Goal: Find specific page/section: Find specific page/section

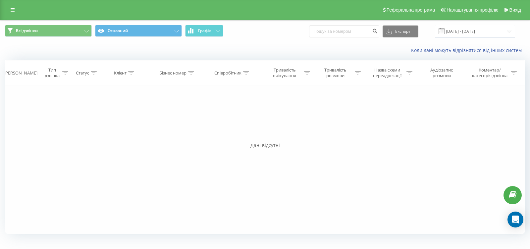
click at [215, 35] on button "Графік" at bounding box center [204, 31] width 38 height 12
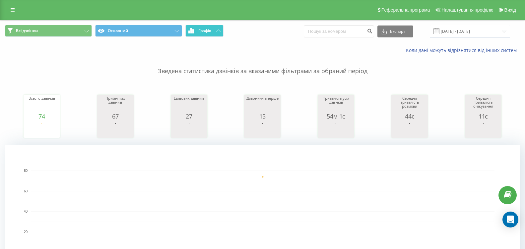
click at [204, 35] on button "Графік" at bounding box center [204, 31] width 38 height 12
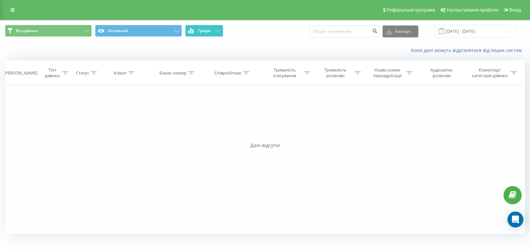
click at [204, 35] on button "Графік" at bounding box center [204, 31] width 38 height 12
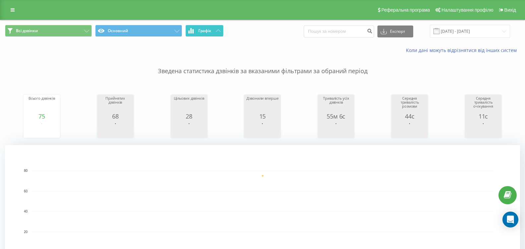
click at [209, 31] on span "Графік" at bounding box center [204, 31] width 13 height 5
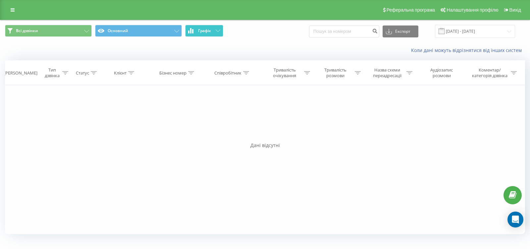
click at [209, 30] on span "Графік" at bounding box center [204, 31] width 13 height 5
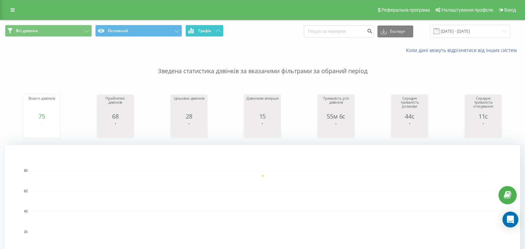
click at [209, 30] on span "Графік" at bounding box center [204, 31] width 13 height 5
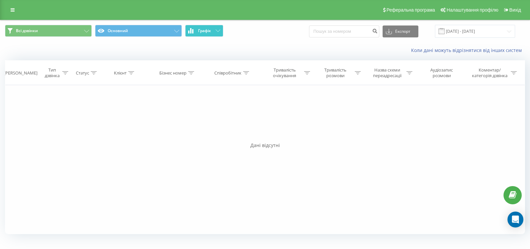
click at [208, 30] on span "Графік" at bounding box center [204, 31] width 13 height 5
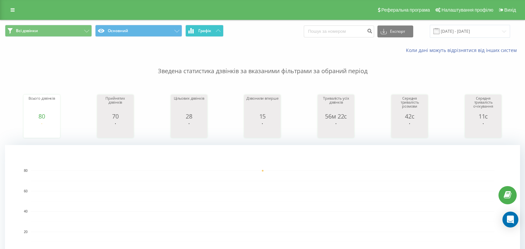
click at [218, 29] on button "Графік" at bounding box center [204, 31] width 38 height 12
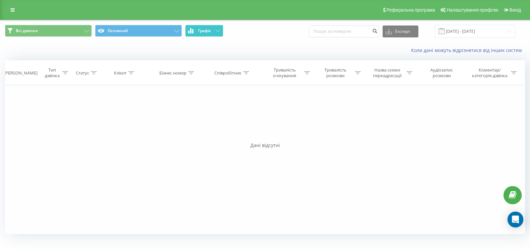
click at [218, 29] on button "Графік" at bounding box center [204, 31] width 38 height 12
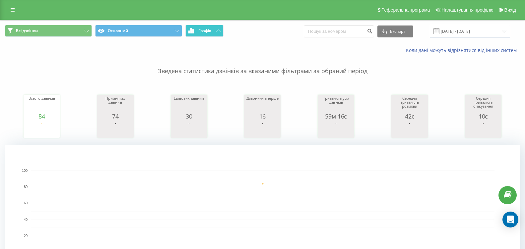
click at [214, 35] on button "Графік" at bounding box center [204, 31] width 38 height 12
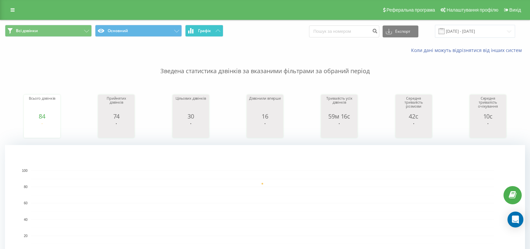
click at [214, 35] on button "Графік" at bounding box center [204, 31] width 38 height 12
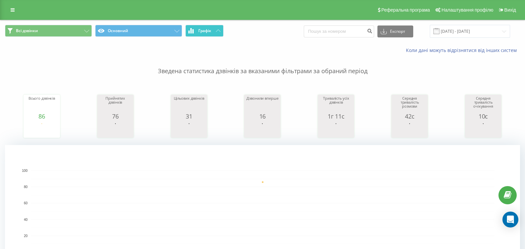
click at [211, 29] on span "Графік" at bounding box center [204, 31] width 13 height 5
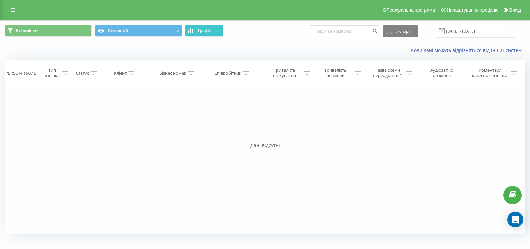
click at [211, 29] on span "Графік" at bounding box center [204, 31] width 13 height 5
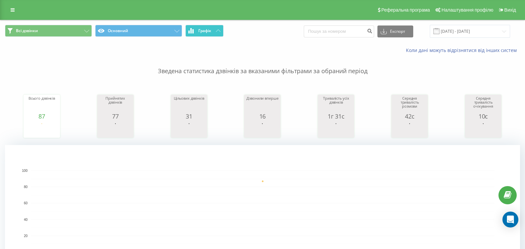
click at [214, 30] on button "Графік" at bounding box center [204, 31] width 38 height 12
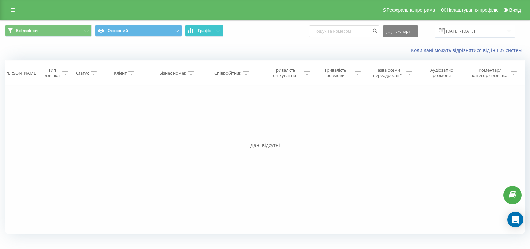
click at [214, 30] on button "Графік" at bounding box center [204, 31] width 38 height 12
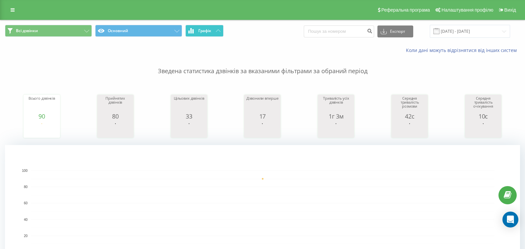
click at [213, 31] on button "Графік" at bounding box center [204, 31] width 38 height 12
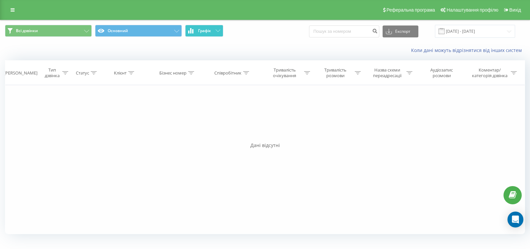
click at [213, 31] on button "Графік" at bounding box center [204, 31] width 38 height 12
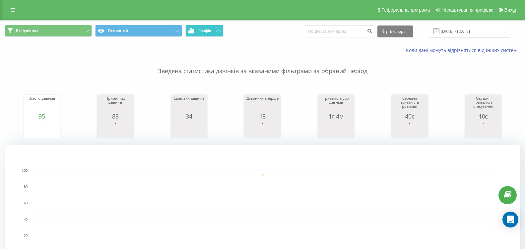
click at [202, 31] on span "Графік" at bounding box center [204, 31] width 13 height 5
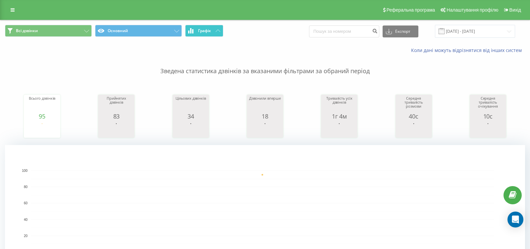
click at [202, 31] on span "Графік" at bounding box center [204, 31] width 13 height 5
